Goal: Download file/media

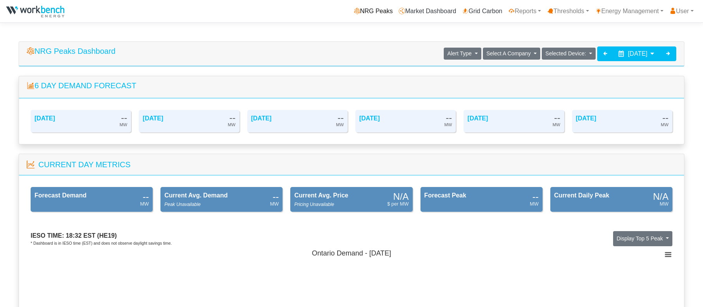
click at [374, 11] on link "NRG Peaks" at bounding box center [373, 10] width 45 height 15
click at [667, 53] on icon at bounding box center [668, 53] width 6 height 6
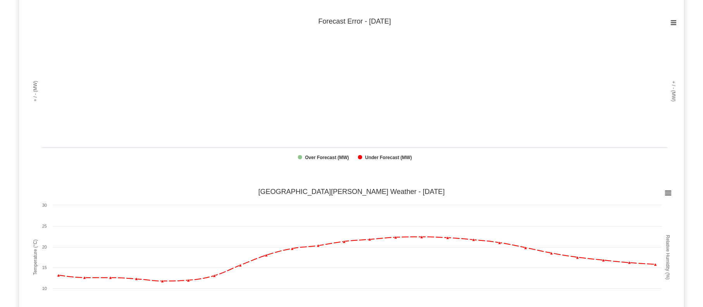
scroll to position [697, 0]
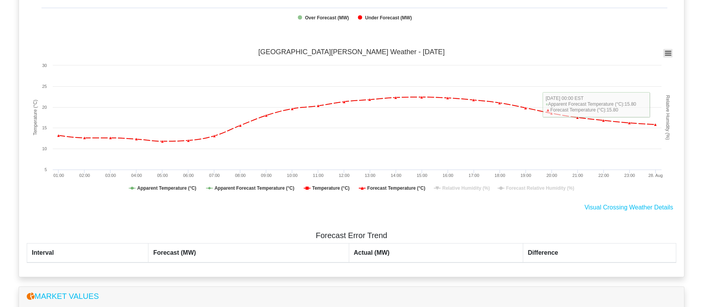
click at [669, 52] on icon at bounding box center [667, 54] width 5 height 4
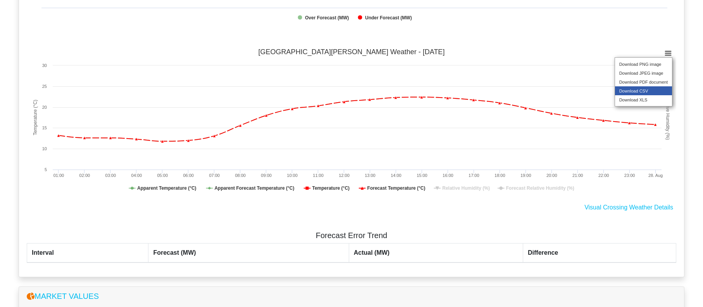
click at [646, 95] on li "Download CSV" at bounding box center [643, 90] width 57 height 9
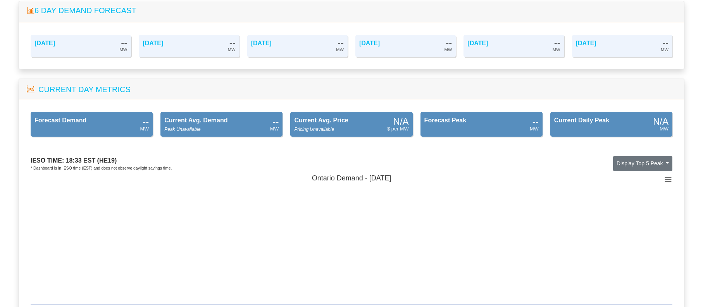
scroll to position [0, 0]
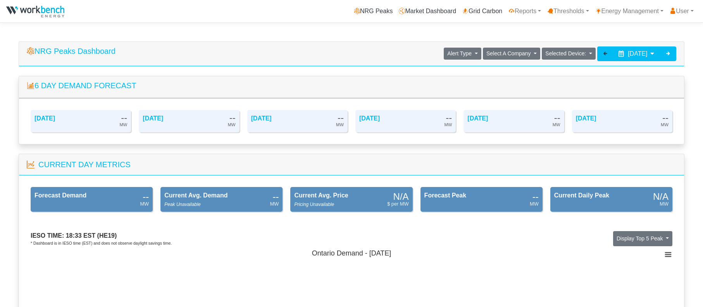
click at [602, 53] on icon at bounding box center [605, 53] width 6 height 6
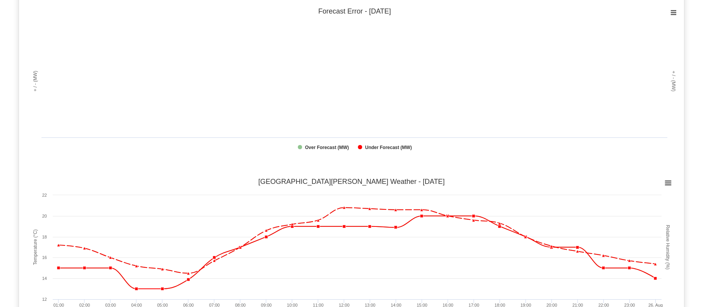
scroll to position [581, 0]
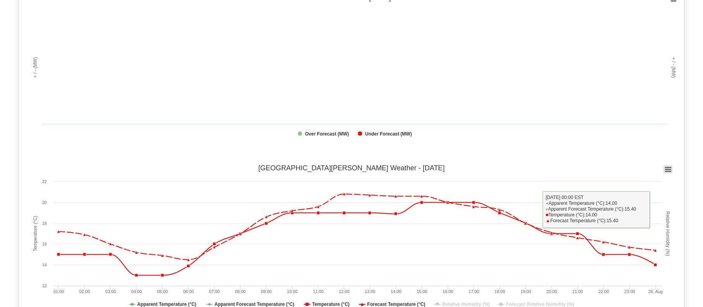
click at [667, 170] on icon at bounding box center [667, 170] width 5 height 4
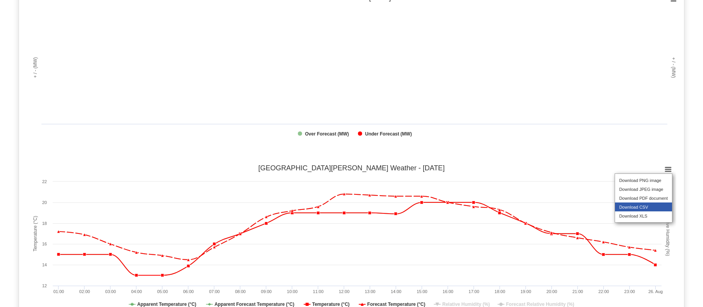
click at [650, 211] on li "Download CSV" at bounding box center [643, 207] width 57 height 9
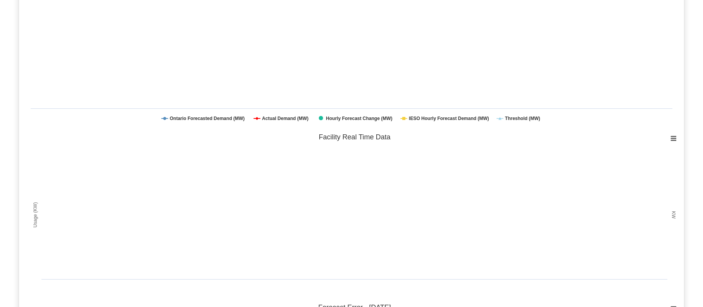
scroll to position [0, 0]
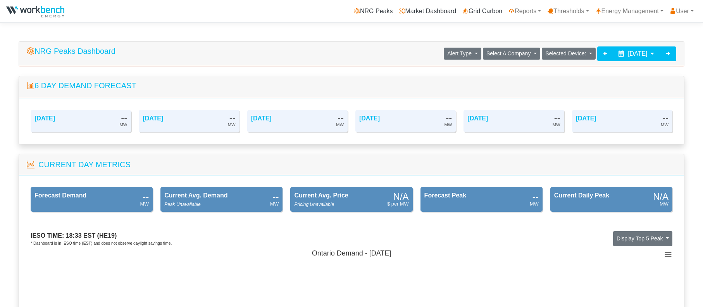
click at [669, 55] on icon at bounding box center [668, 53] width 6 height 6
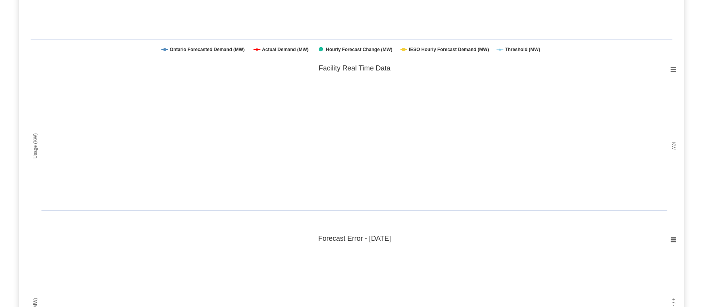
scroll to position [581, 0]
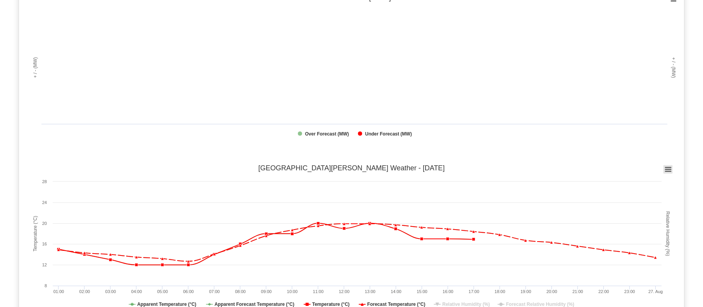
click at [667, 169] on rect at bounding box center [667, 169] width 9 height 9
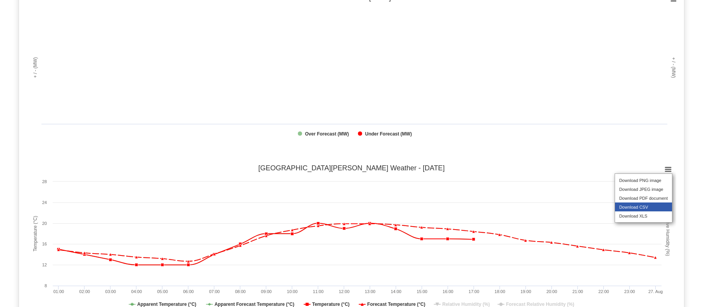
click at [654, 209] on li "Download CSV" at bounding box center [643, 207] width 57 height 9
